Goal: Information Seeking & Learning: Learn about a topic

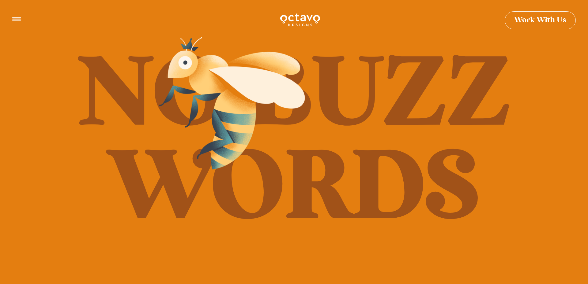
click at [173, 167] on img at bounding box center [232, 103] width 153 height 141
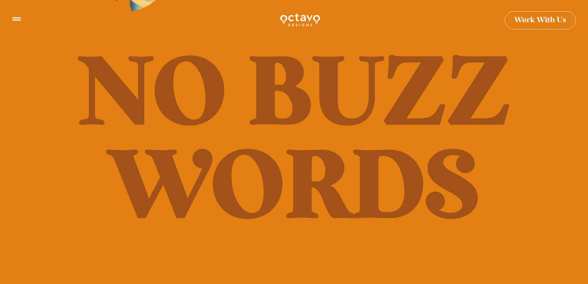
click at [18, 20] on icon at bounding box center [16, 16] width 9 height 9
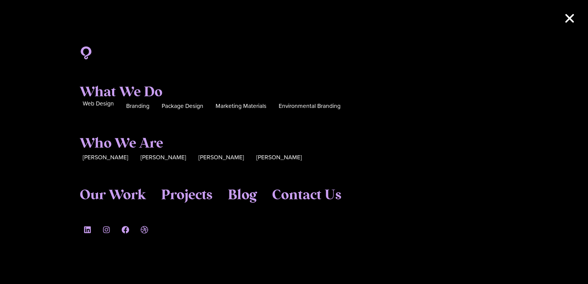
click at [93, 109] on div "Web Design" at bounding box center [98, 106] width 31 height 10
click at [93, 104] on span "Web Design" at bounding box center [98, 103] width 31 height 9
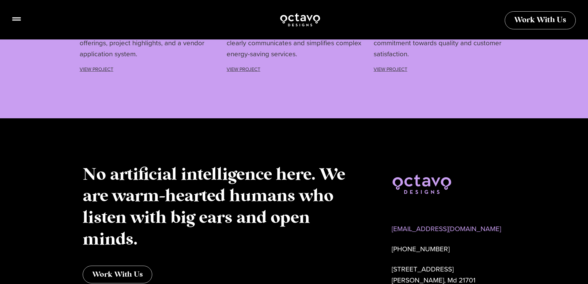
scroll to position [2138, 0]
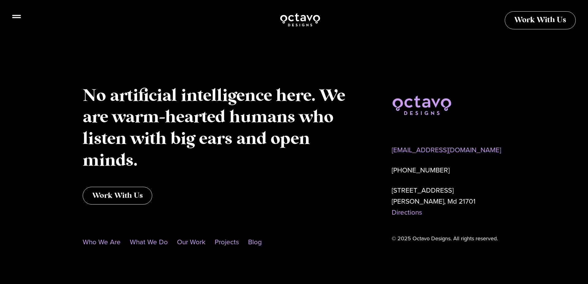
click at [16, 20] on icon at bounding box center [16, 16] width 9 height 9
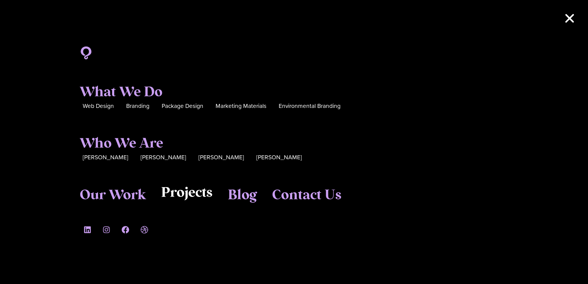
click at [177, 196] on span "Projects" at bounding box center [186, 193] width 51 height 17
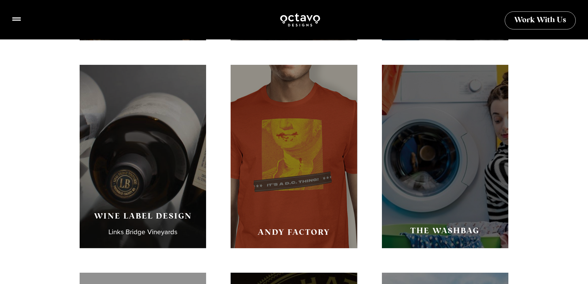
scroll to position [572, 0]
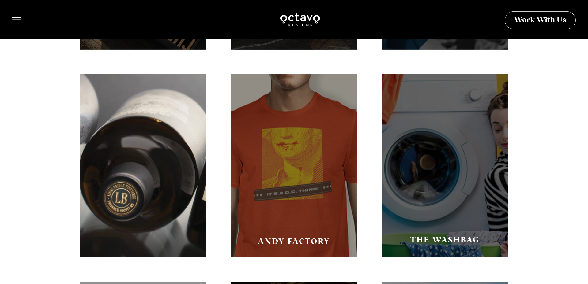
click at [120, 121] on div "Wine Label Design Links Bridge Vineyards" at bounding box center [143, 166] width 126 height 184
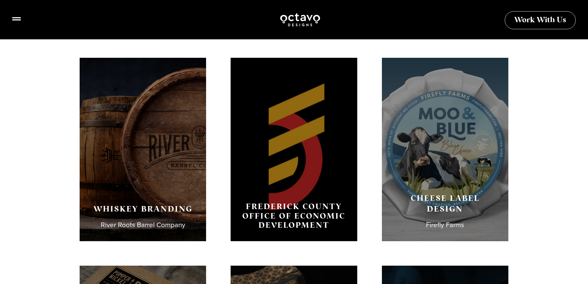
scroll to position [153, 0]
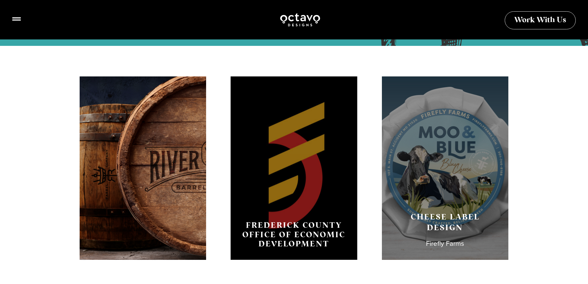
click at [171, 132] on div "Whiskey Branding River Roots Barrel Company" at bounding box center [143, 169] width 126 height 184
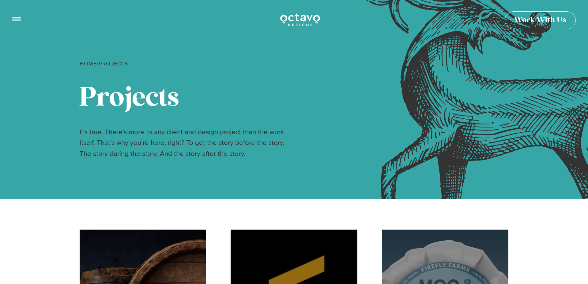
click at [18, 18] on icon at bounding box center [16, 16] width 9 height 9
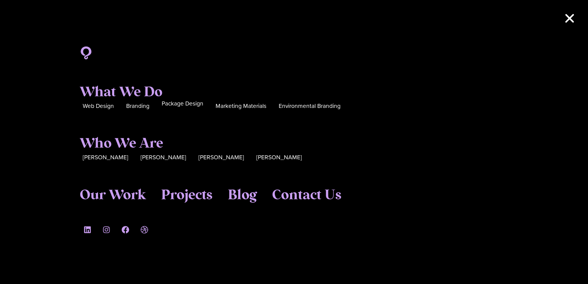
click at [180, 104] on span "Package Design" at bounding box center [183, 103] width 42 height 9
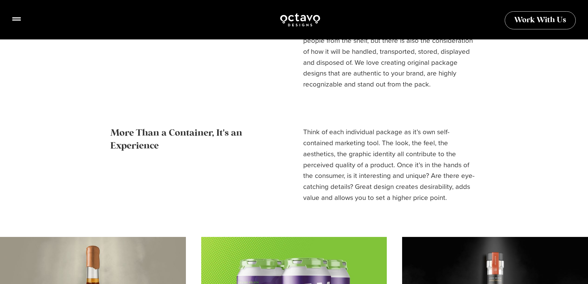
scroll to position [663, 0]
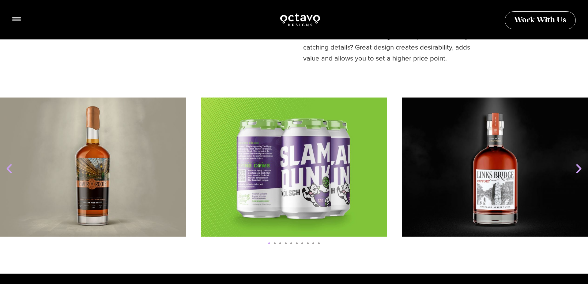
click at [575, 171] on icon "Next slide" at bounding box center [578, 169] width 12 height 12
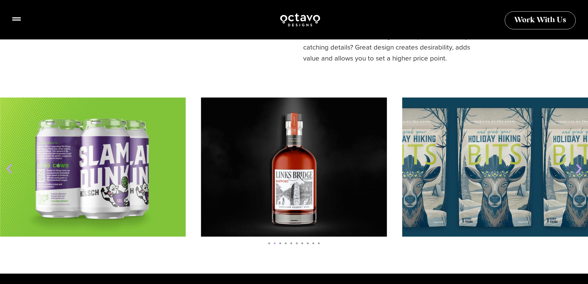
click at [575, 171] on icon "Next slide" at bounding box center [578, 169] width 12 height 12
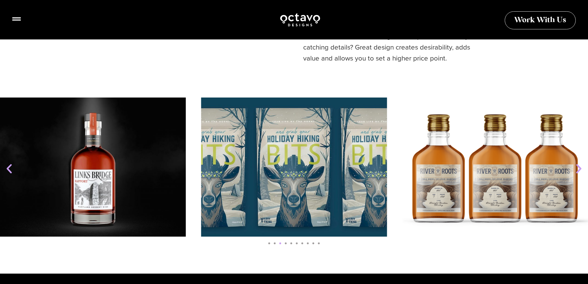
click at [575, 171] on icon "Next slide" at bounding box center [578, 169] width 12 height 12
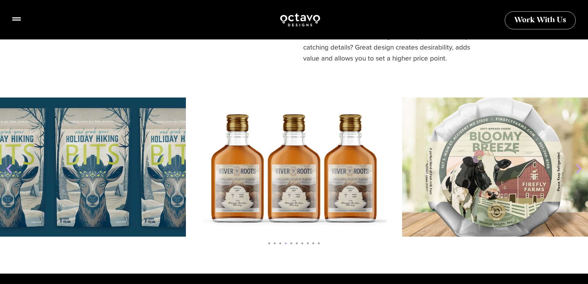
click at [575, 171] on icon "Next slide" at bounding box center [578, 169] width 12 height 12
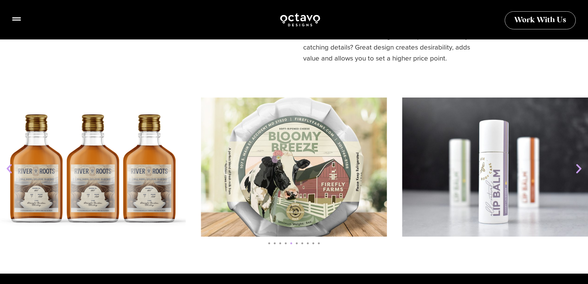
click at [575, 171] on icon "Next slide" at bounding box center [578, 169] width 12 height 12
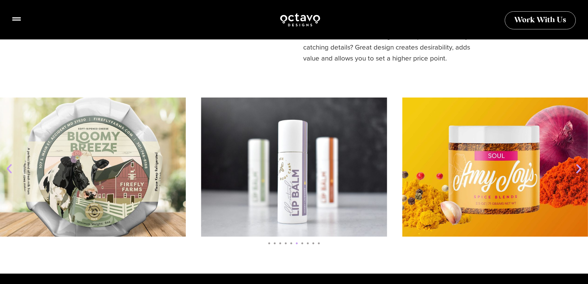
click at [575, 171] on icon "Next slide" at bounding box center [578, 169] width 12 height 12
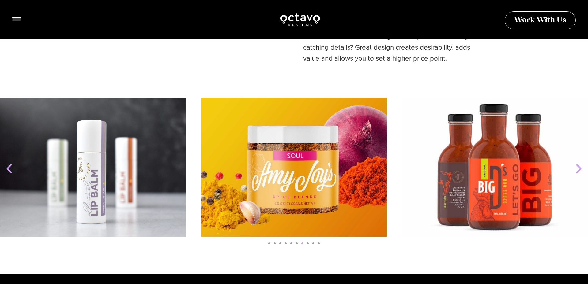
click at [575, 171] on icon "Next slide" at bounding box center [578, 169] width 12 height 12
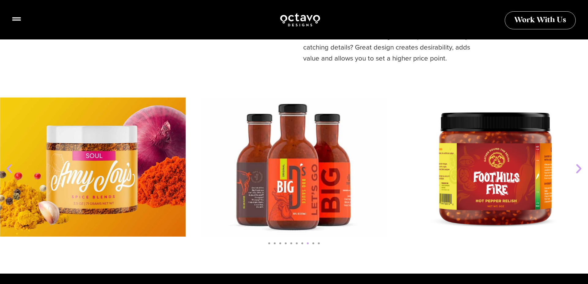
click at [575, 171] on icon "Next slide" at bounding box center [578, 169] width 12 height 12
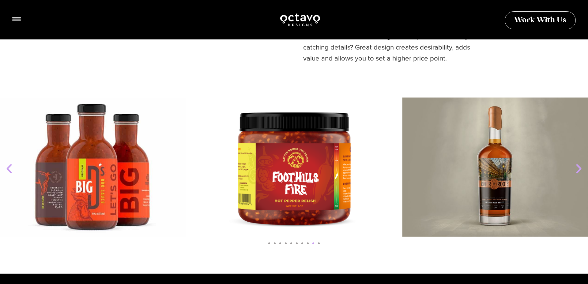
click at [575, 171] on icon "Next slide" at bounding box center [578, 169] width 12 height 12
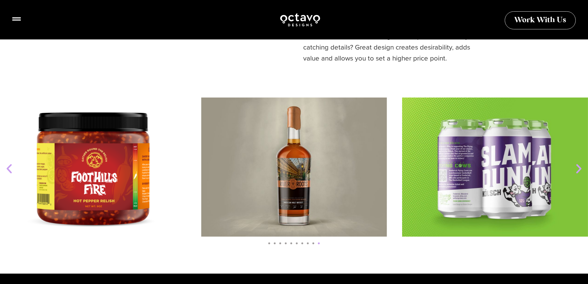
click at [575, 171] on icon "Next slide" at bounding box center [578, 169] width 12 height 12
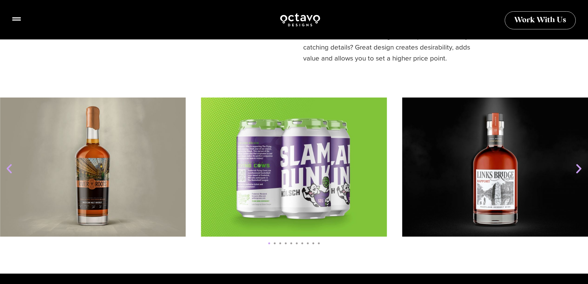
click at [575, 171] on icon "Next slide" at bounding box center [578, 169] width 12 height 12
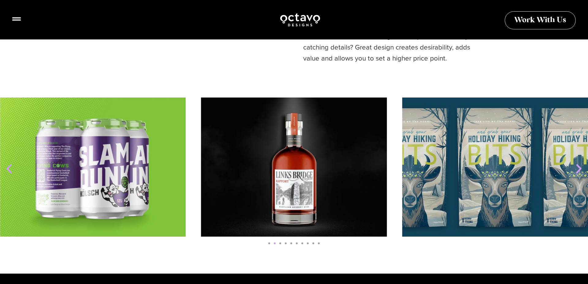
click at [575, 171] on icon "Next slide" at bounding box center [578, 169] width 12 height 12
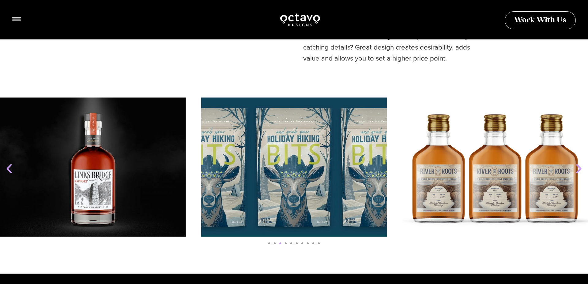
click at [575, 171] on icon "Next slide" at bounding box center [578, 169] width 12 height 12
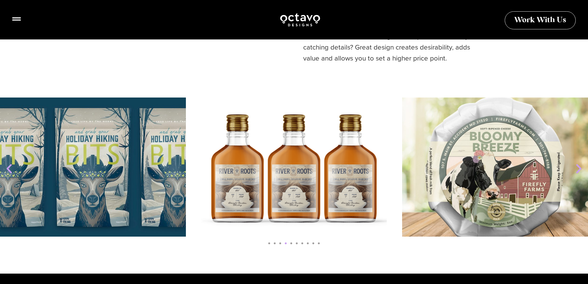
click at [575, 171] on icon "Next slide" at bounding box center [578, 169] width 12 height 12
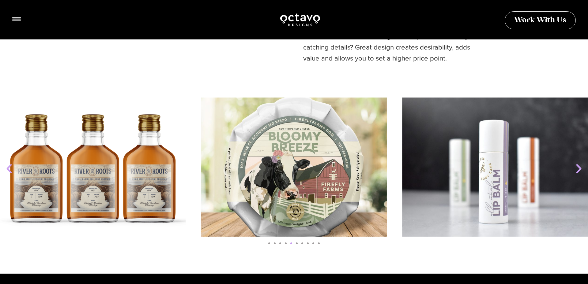
click at [575, 171] on icon "Next slide" at bounding box center [578, 169] width 12 height 12
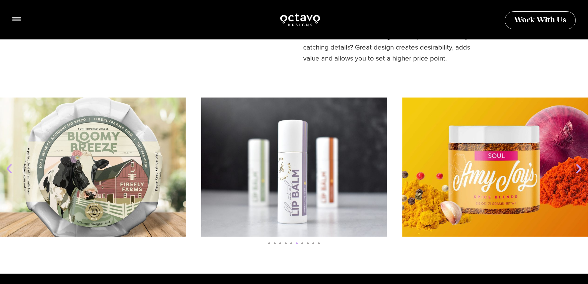
click at [575, 171] on icon "Next slide" at bounding box center [578, 169] width 12 height 12
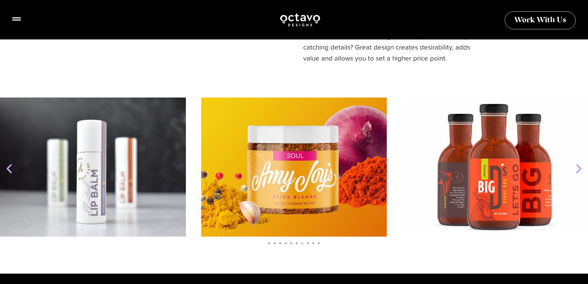
click at [575, 171] on icon "Next slide" at bounding box center [578, 169] width 12 height 12
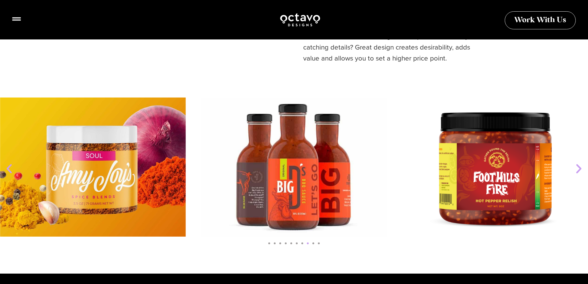
click at [575, 171] on icon "Next slide" at bounding box center [578, 169] width 12 height 12
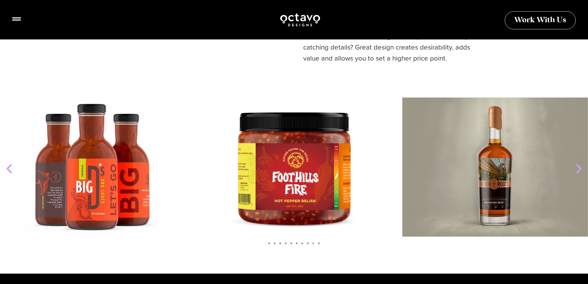
click at [575, 171] on icon "Next slide" at bounding box center [578, 169] width 12 height 12
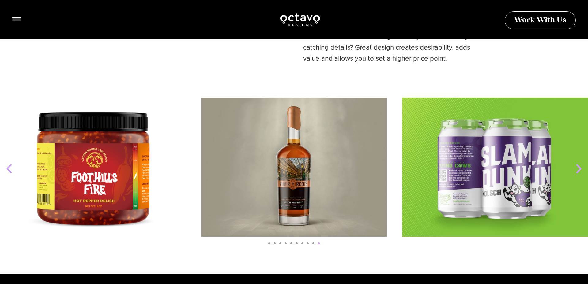
click at [575, 171] on icon "Next slide" at bounding box center [578, 169] width 12 height 12
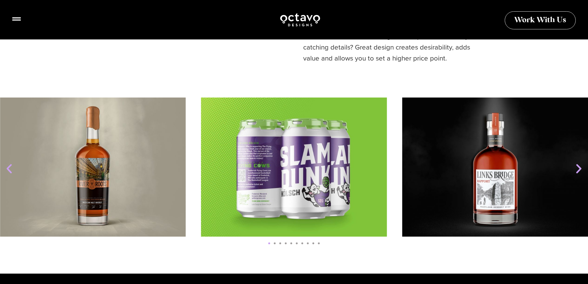
click at [575, 171] on icon "Next slide" at bounding box center [578, 169] width 12 height 12
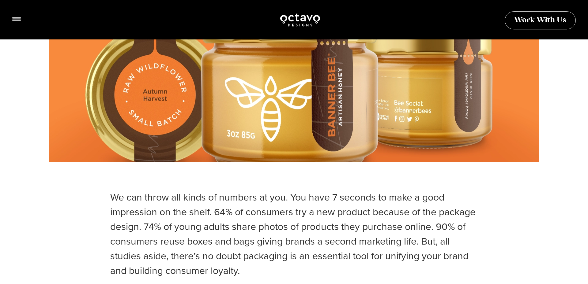
scroll to position [0, 0]
